Goal: Navigation & Orientation: Find specific page/section

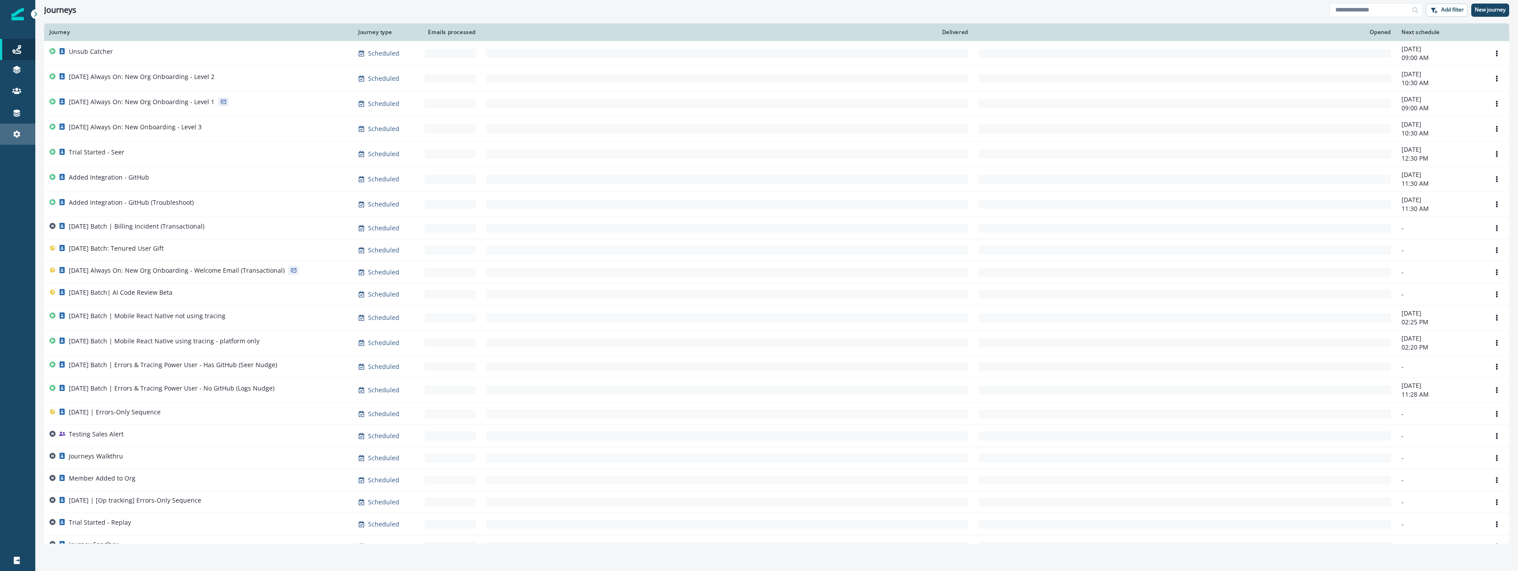
click at [26, 139] on div "Settings" at bounding box center [18, 134] width 28 height 11
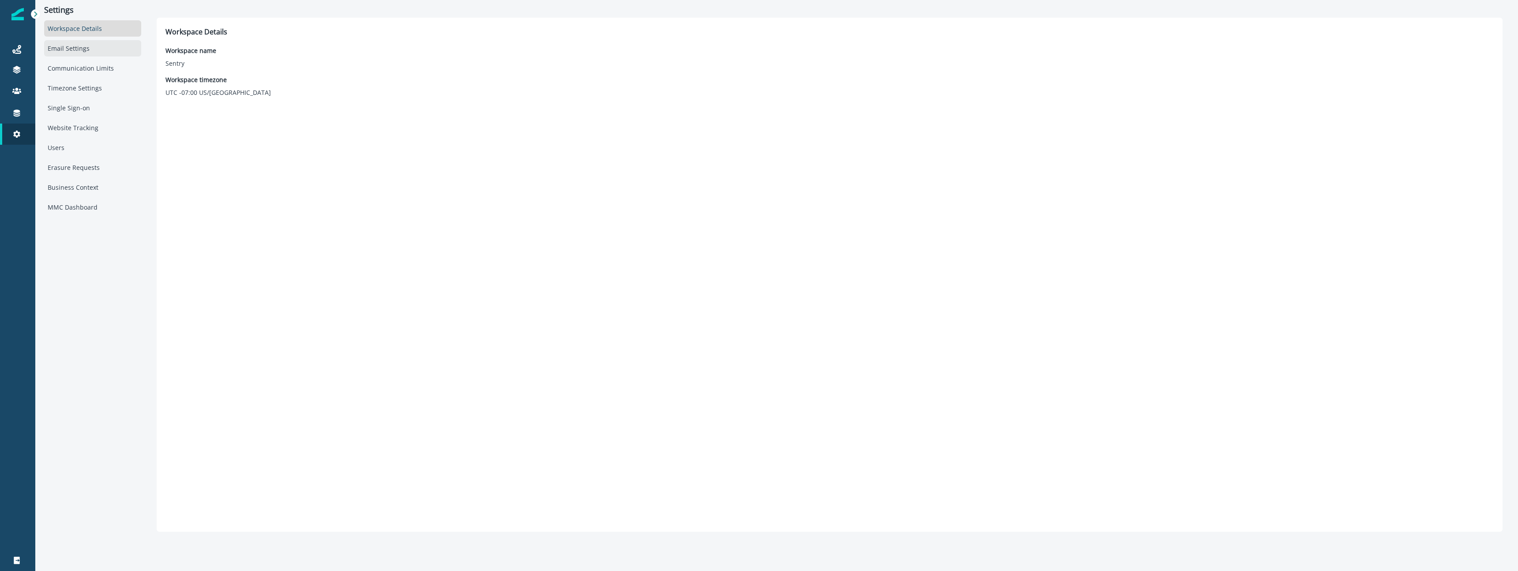
click at [68, 44] on div "Email Settings" at bounding box center [92, 48] width 97 height 16
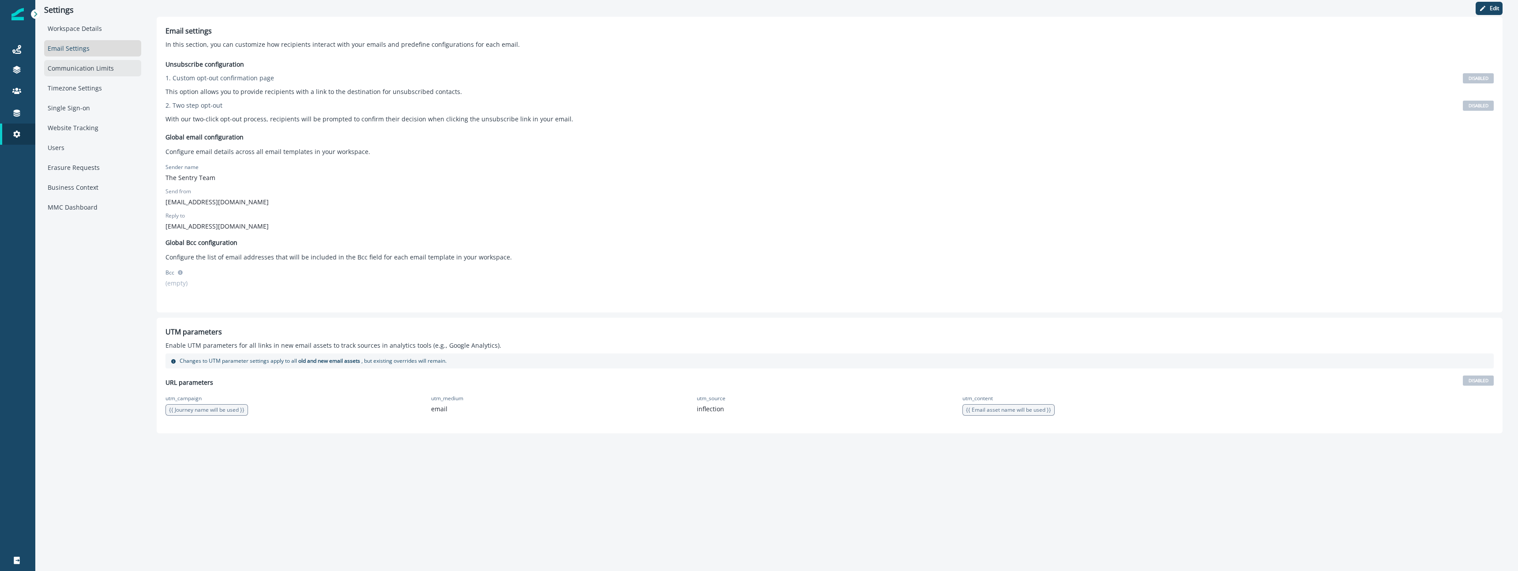
click at [53, 66] on div "Communication Limits" at bounding box center [92, 68] width 97 height 16
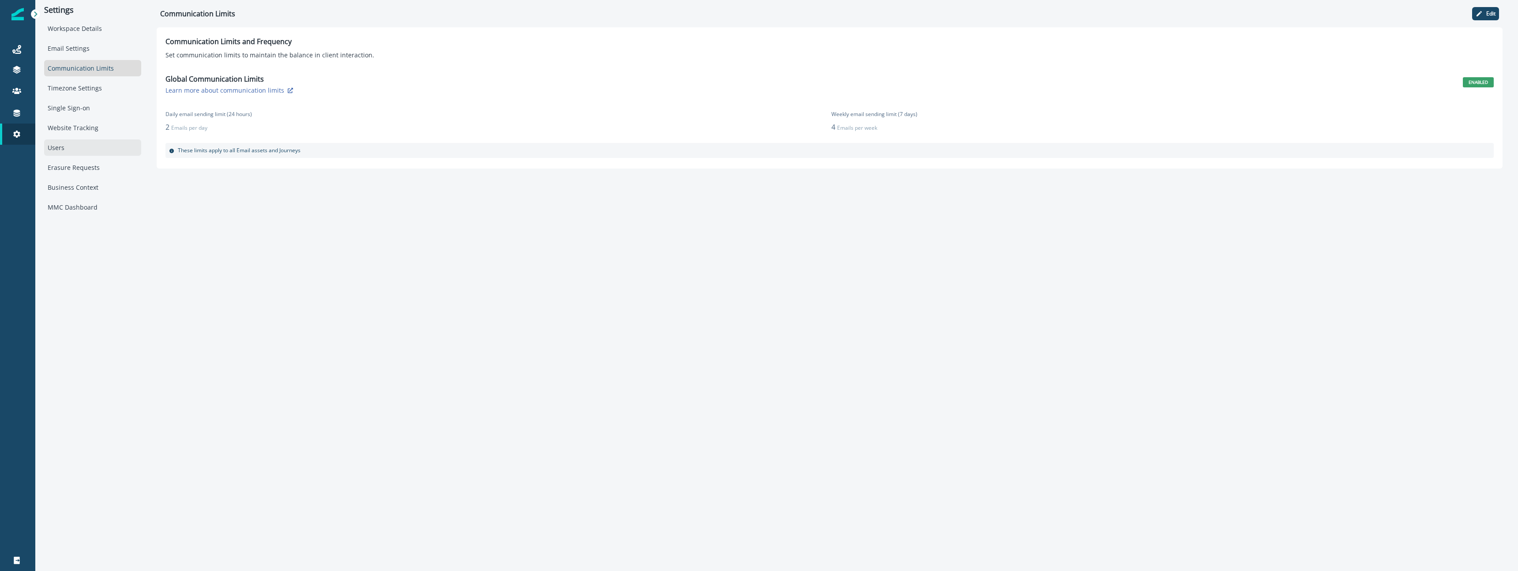
click at [76, 144] on div "Users" at bounding box center [92, 147] width 97 height 16
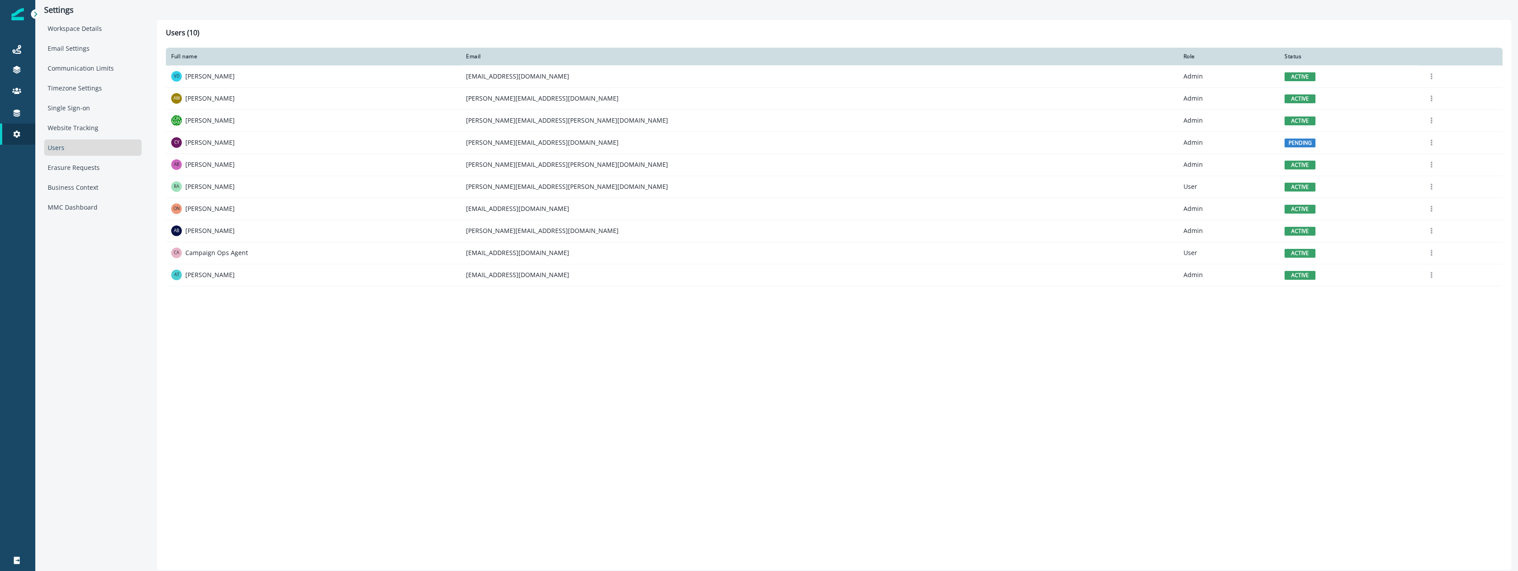
click at [87, 196] on div "Workspace Details Email Settings Communication Limits Timezone Settings Single …" at bounding box center [93, 117] width 98 height 195
click at [83, 200] on div "MMC Dashboard" at bounding box center [93, 207] width 98 height 16
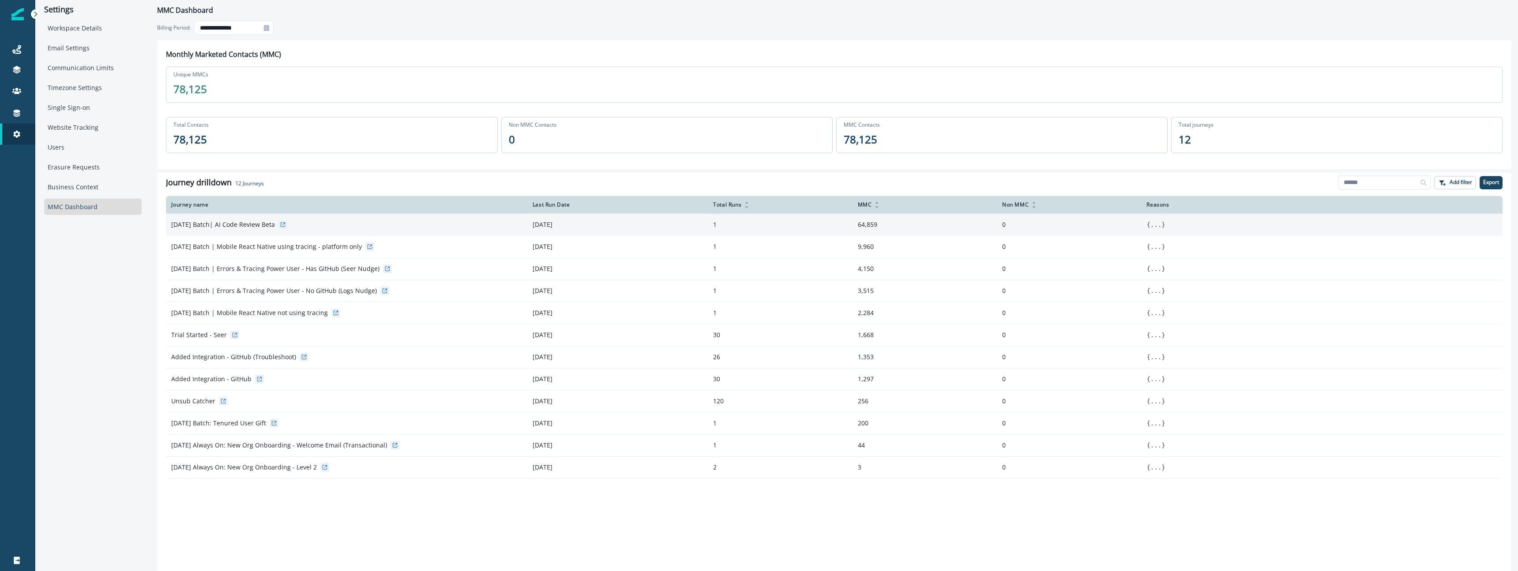
scroll to position [1, 0]
click at [1152, 225] on button "..." at bounding box center [1155, 224] width 11 height 9
click at [1152, 225] on code "{ reason_1 : " Email template contains Dynamic Content: (68d1a1cd38df9a09453786…" at bounding box center [1321, 230] width 351 height 26
click at [1155, 223] on icon at bounding box center [1153, 222] width 6 height 6
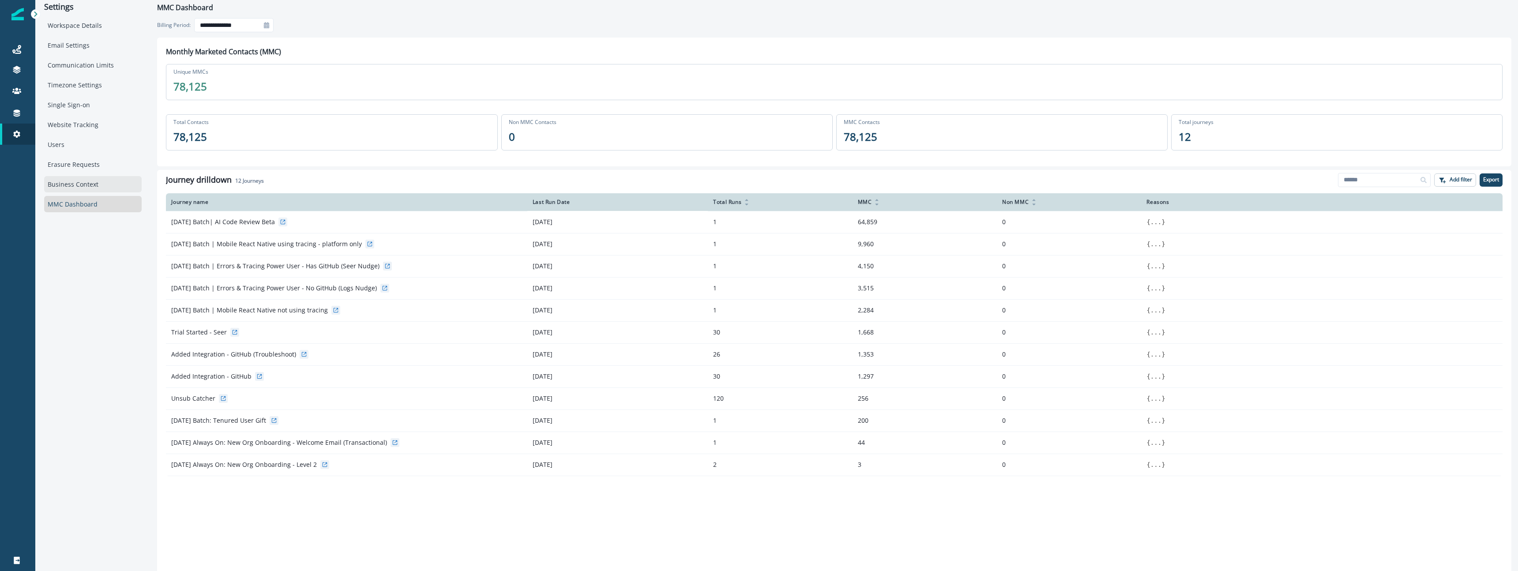
click at [81, 185] on div "Business Context" at bounding box center [93, 184] width 98 height 16
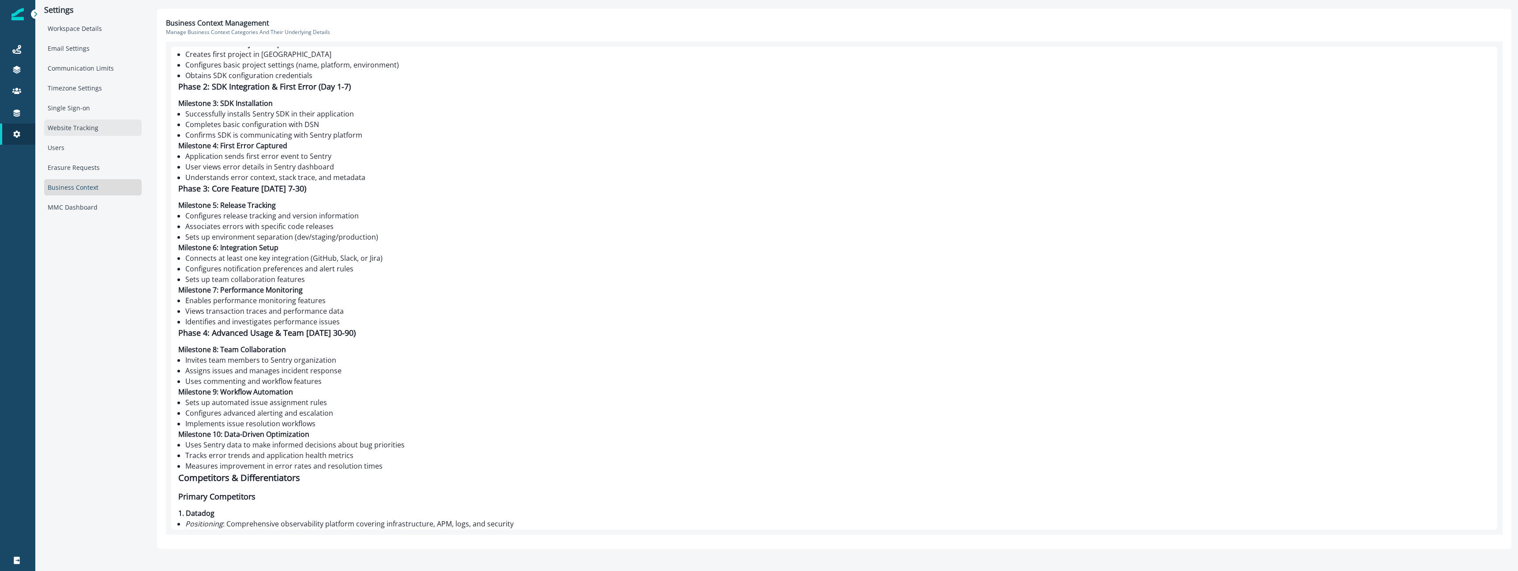
scroll to position [1459, 0]
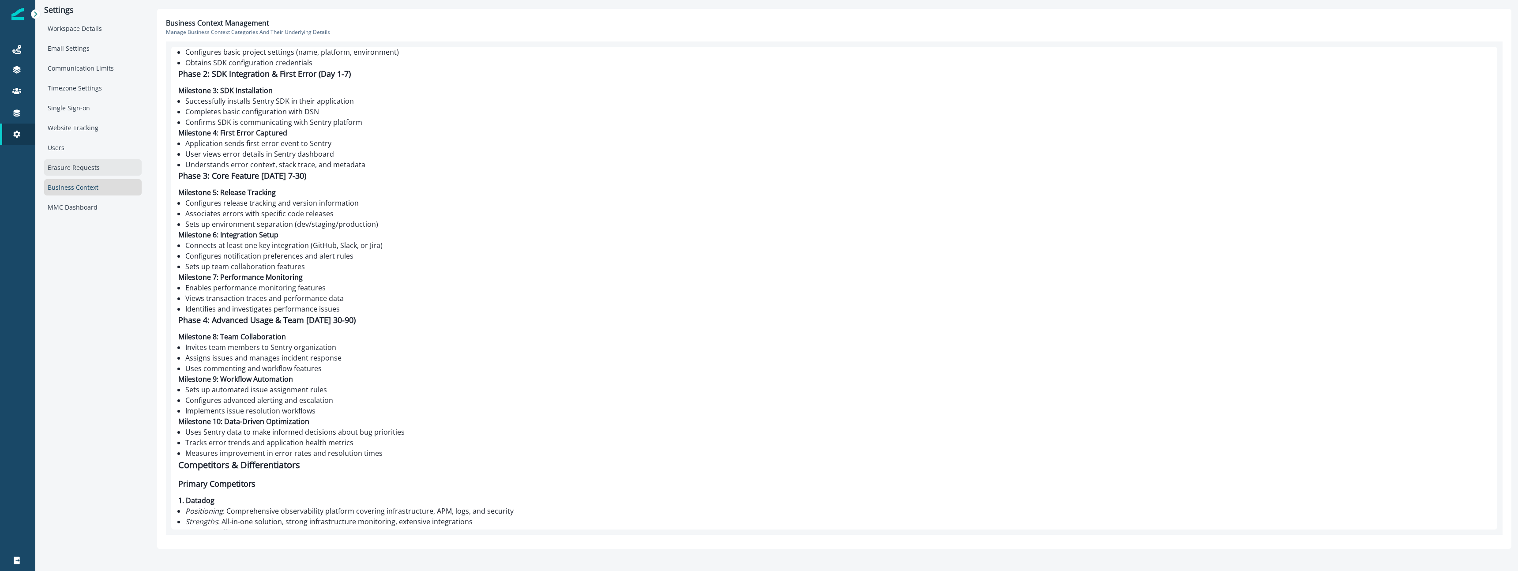
click at [109, 164] on div "Erasure Requests" at bounding box center [93, 167] width 98 height 16
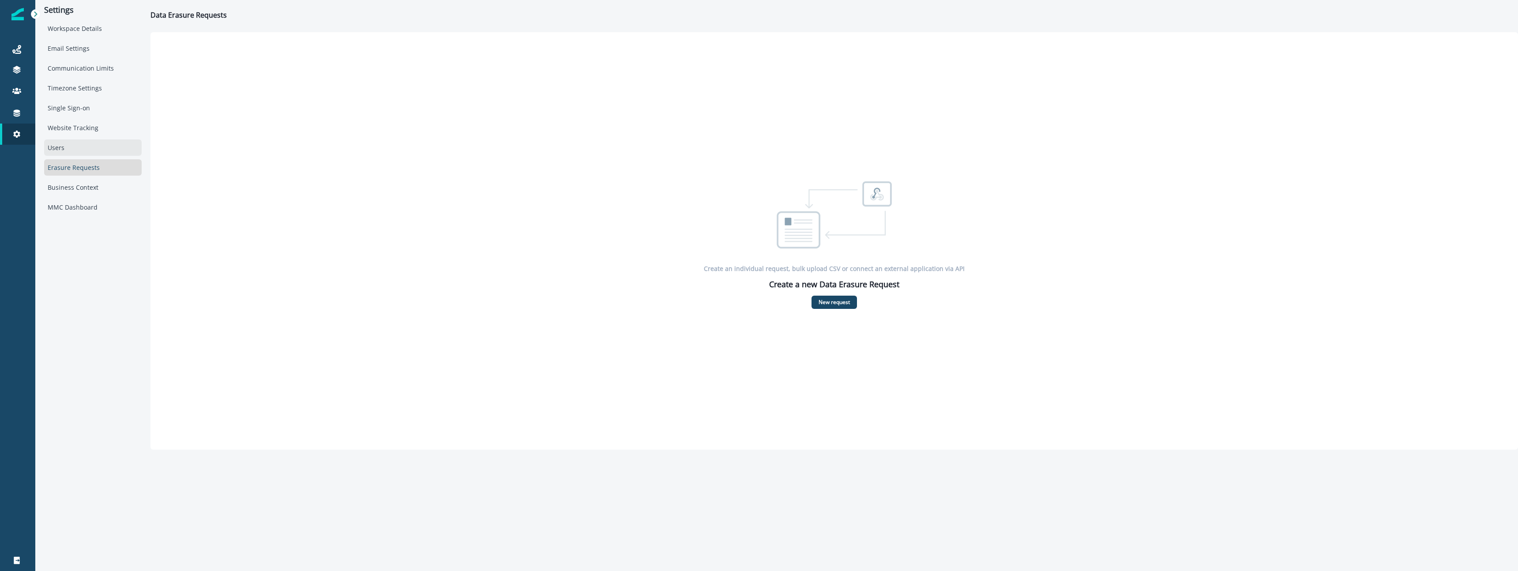
click at [62, 145] on div "Users" at bounding box center [93, 147] width 98 height 16
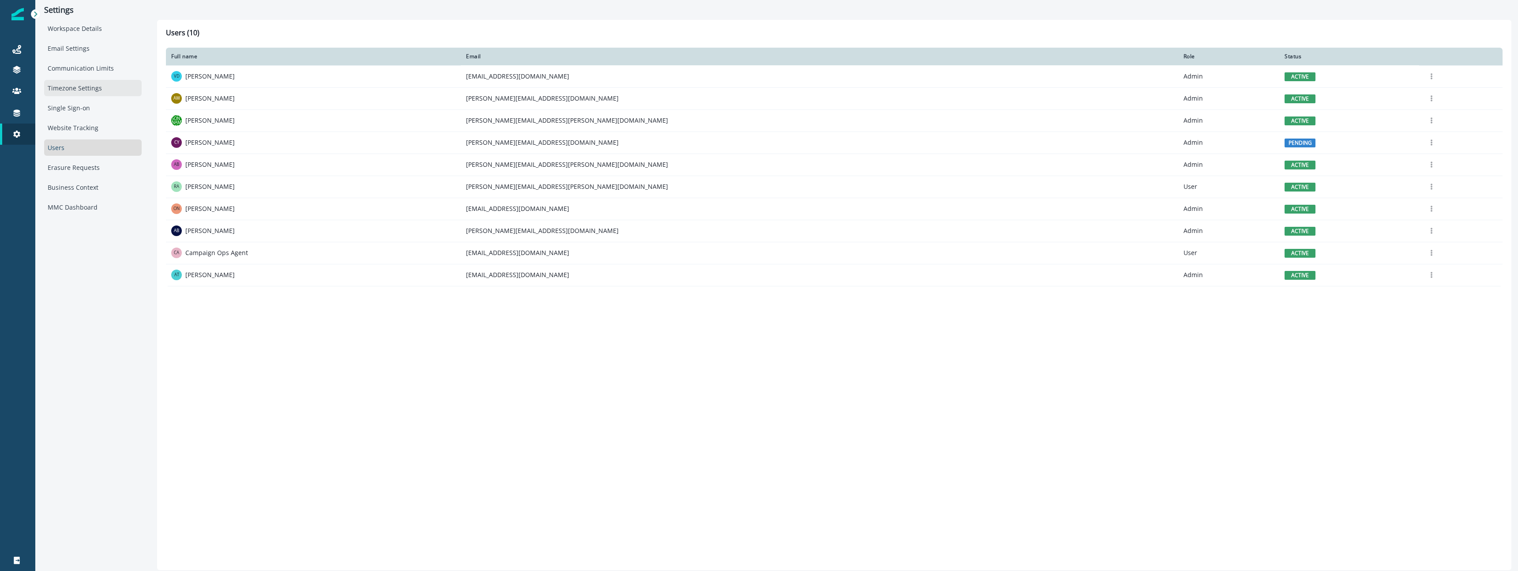
click at [51, 92] on div "Timezone Settings" at bounding box center [93, 88] width 98 height 16
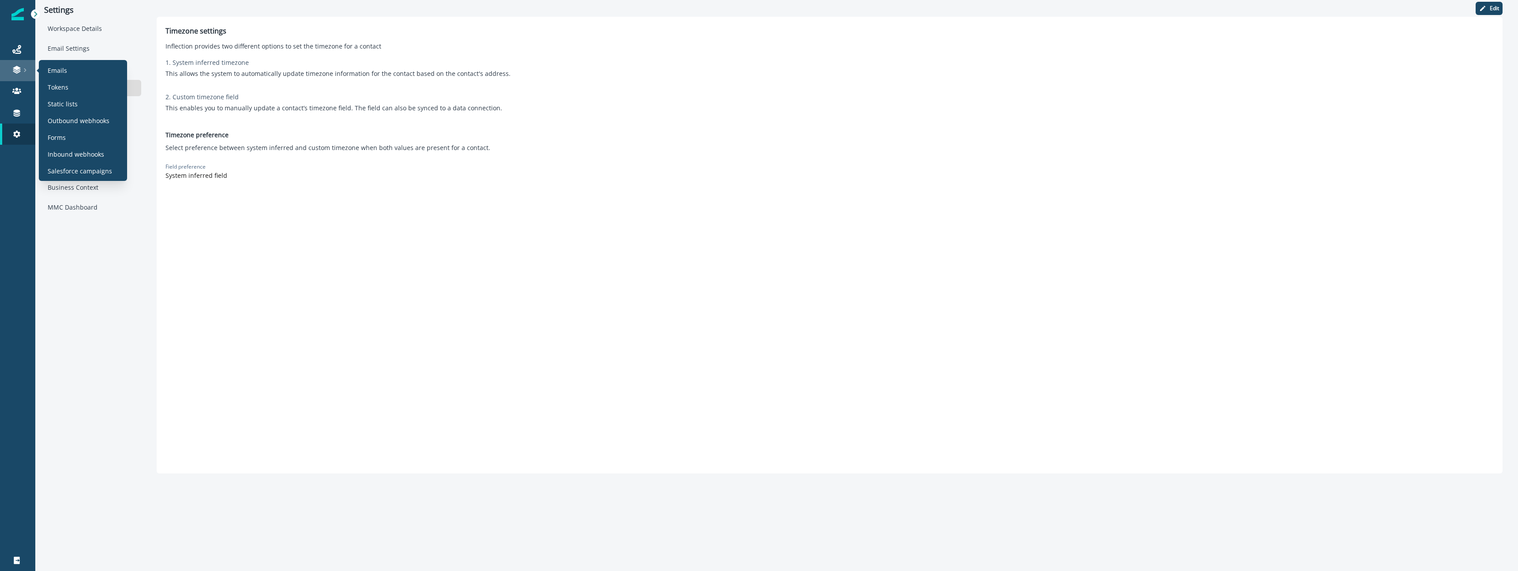
click at [23, 62] on link at bounding box center [17, 70] width 35 height 21
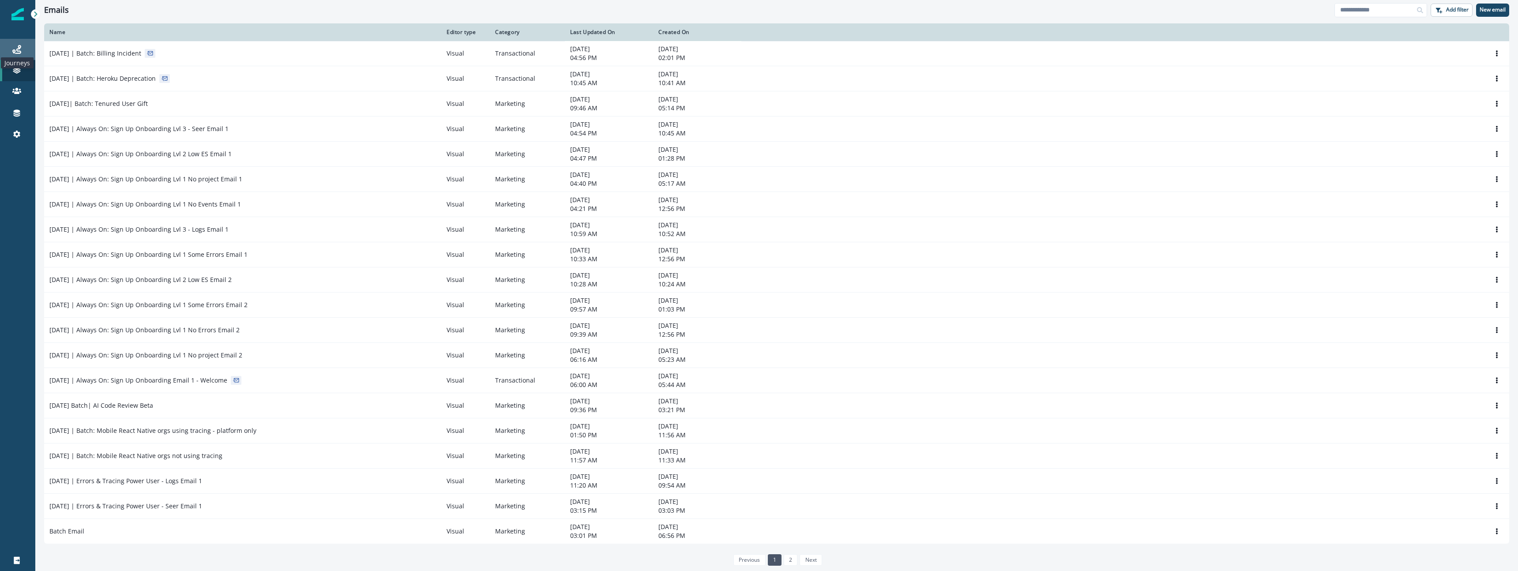
click at [14, 47] on icon at bounding box center [16, 49] width 9 height 9
